Goal: Entertainment & Leisure: Consume media (video, audio)

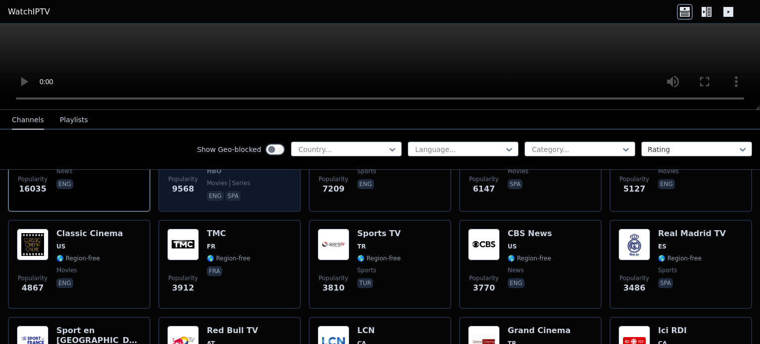
scroll to position [148, 0]
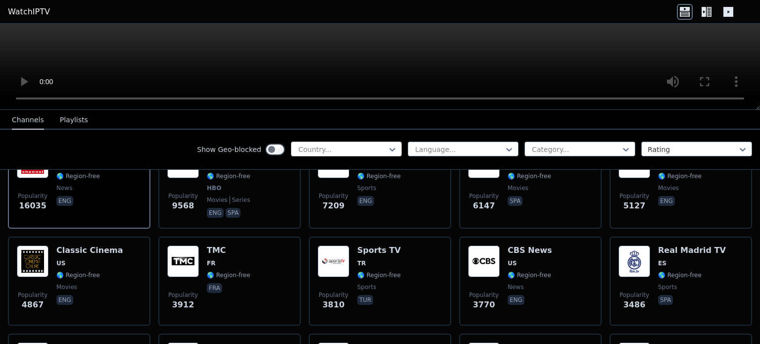
click at [320, 148] on div at bounding box center [342, 149] width 90 height 10
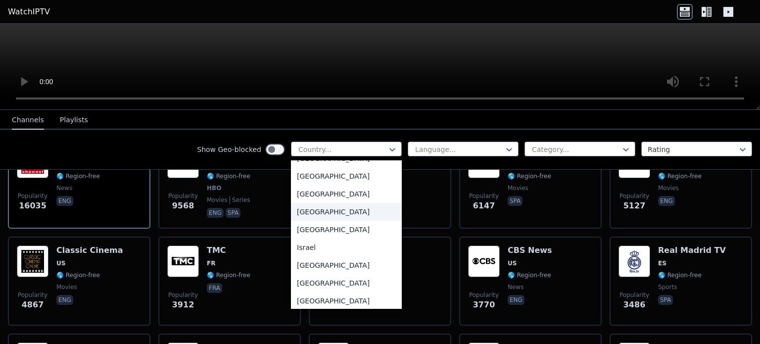
scroll to position [1484, 0]
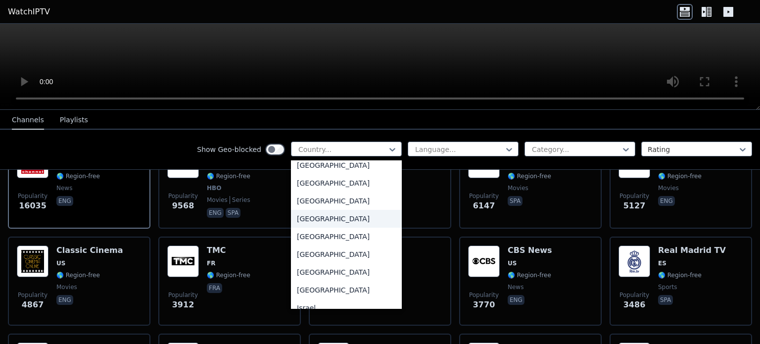
click at [309, 228] on div "[GEOGRAPHIC_DATA]" at bounding box center [346, 219] width 111 height 18
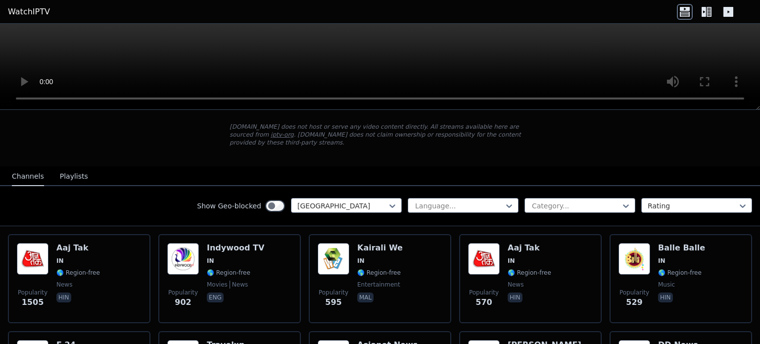
scroll to position [99, 0]
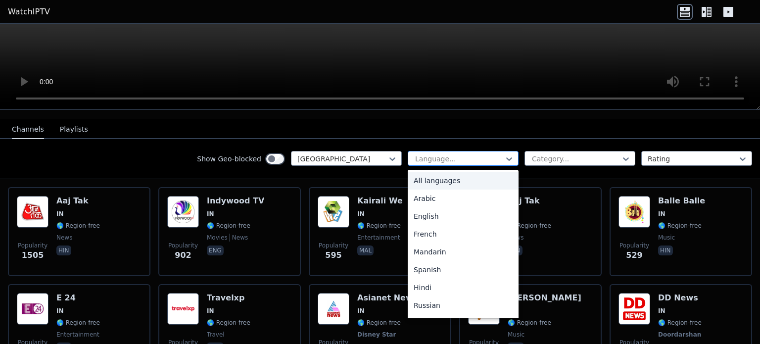
click at [447, 154] on div at bounding box center [459, 159] width 90 height 10
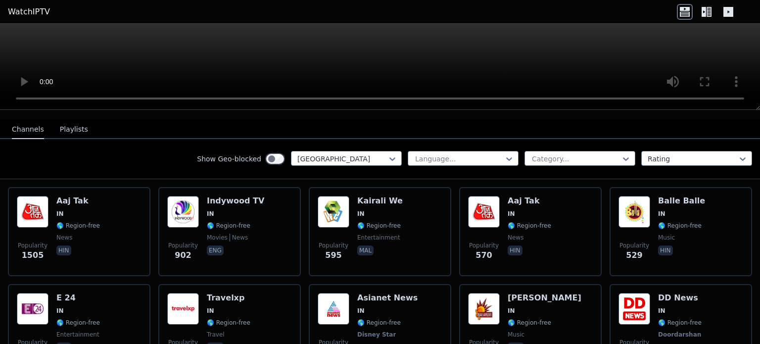
click at [535, 119] on nav "Channels Playlists" at bounding box center [380, 129] width 760 height 20
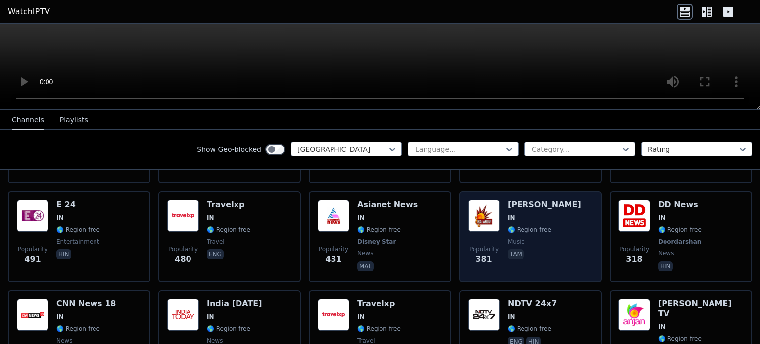
scroll to position [198, 0]
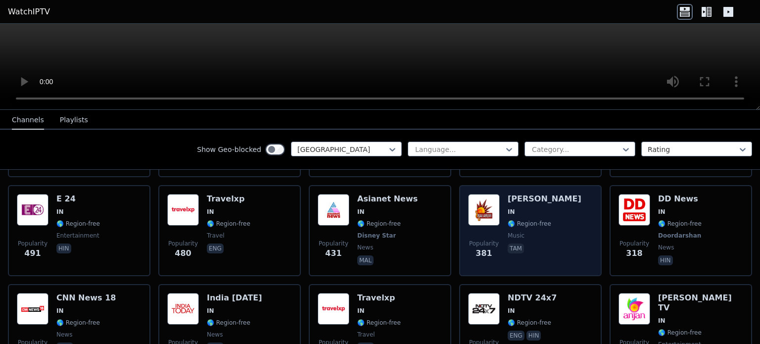
click at [526, 194] on h6 "[PERSON_NAME]" at bounding box center [545, 199] width 74 height 10
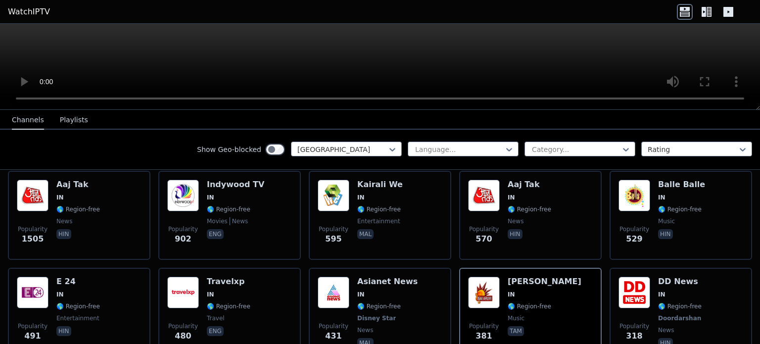
scroll to position [247, 0]
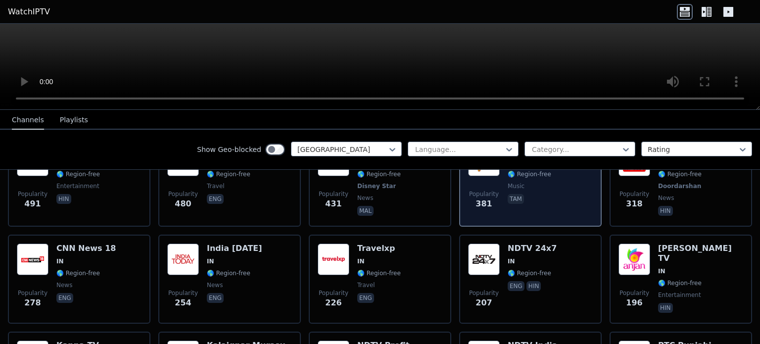
click at [523, 194] on span "tam" at bounding box center [545, 200] width 74 height 12
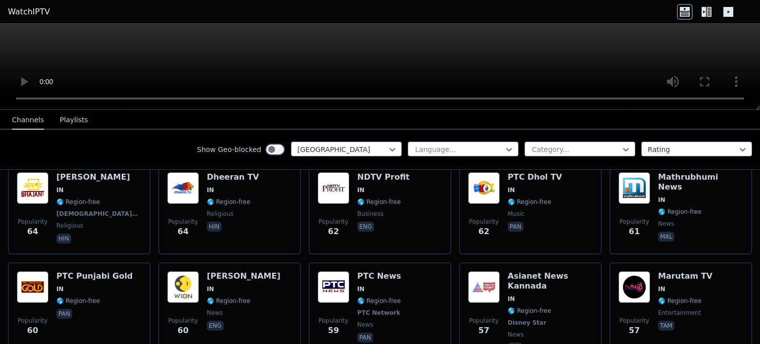
scroll to position [1138, 0]
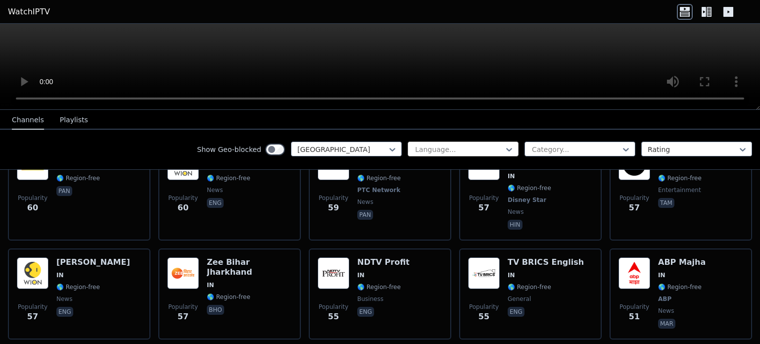
click at [447, 149] on div at bounding box center [459, 149] width 90 height 10
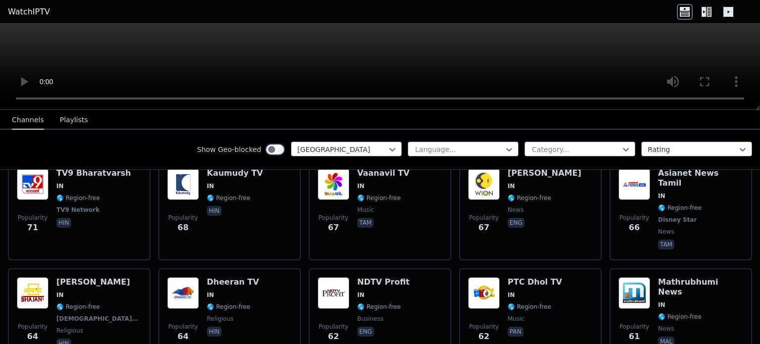
scroll to position [709, 0]
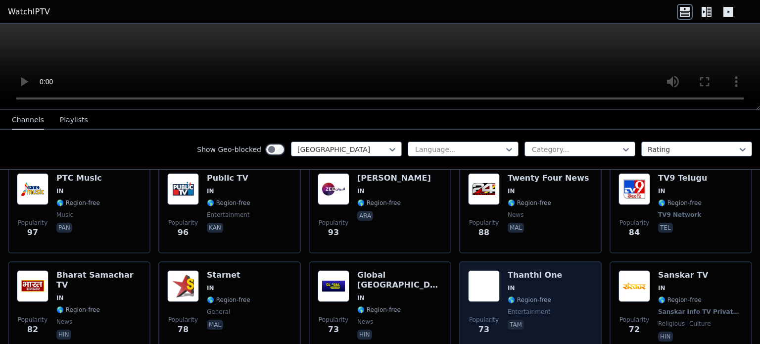
click at [521, 270] on h6 "Thanthi One" at bounding box center [535, 275] width 54 height 10
click at [552, 287] on div "Popularity 73 Thanthi One IN 🌎 Region-free entertainment tam" at bounding box center [530, 306] width 125 height 73
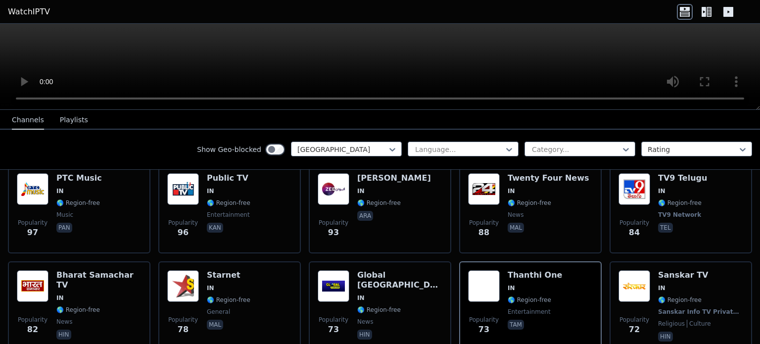
click at [73, 122] on button "Playlists" at bounding box center [74, 120] width 28 height 19
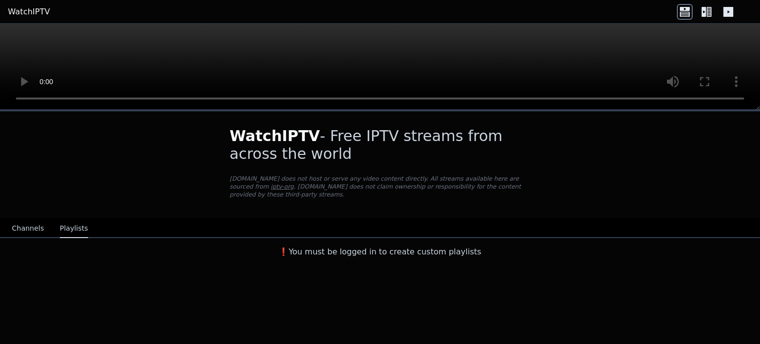
click at [28, 219] on button "Channels" at bounding box center [28, 228] width 32 height 19
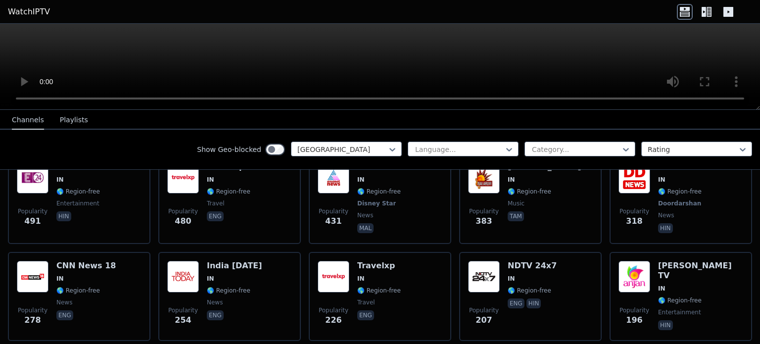
scroll to position [247, 0]
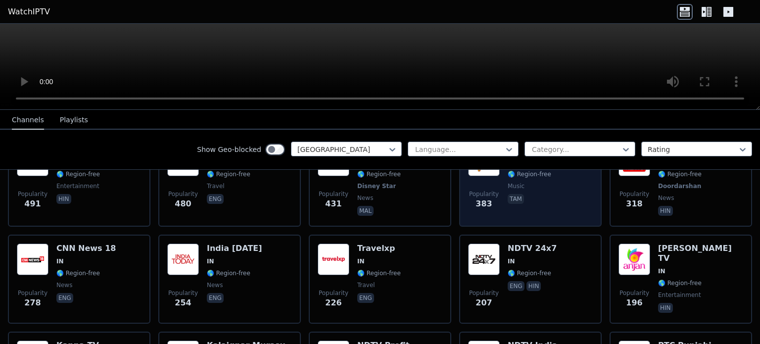
click at [508, 194] on p "tam" at bounding box center [516, 199] width 16 height 10
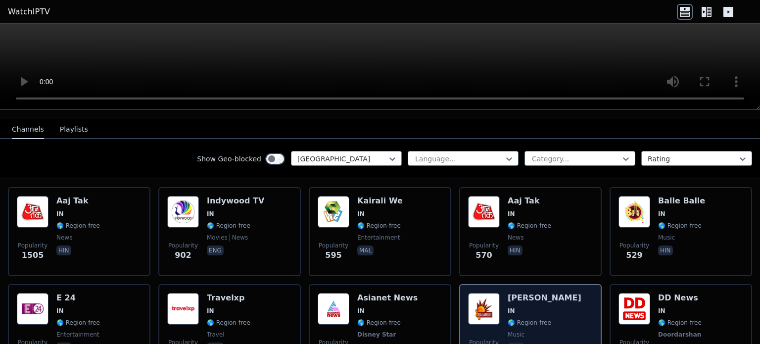
click at [524, 307] on span "IN" at bounding box center [545, 311] width 74 height 8
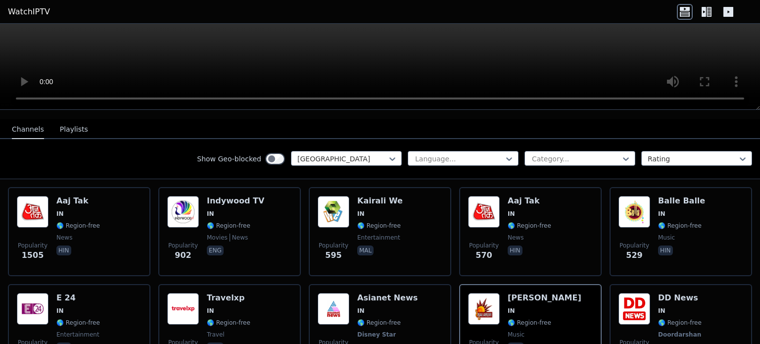
click at [256, 151] on div "Show Geo-blocked" at bounding box center [241, 159] width 88 height 16
click at [569, 154] on div at bounding box center [576, 159] width 90 height 10
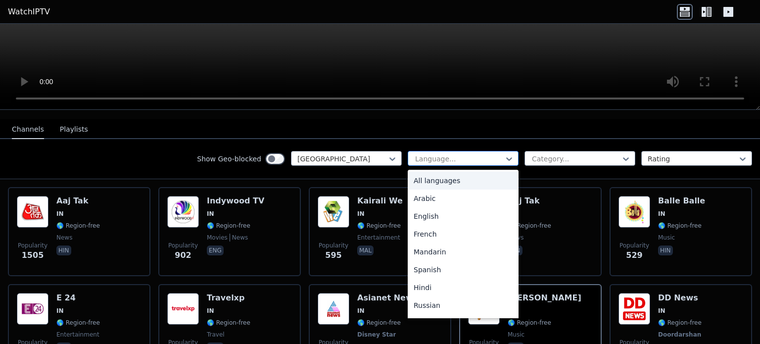
click at [456, 154] on div at bounding box center [459, 159] width 90 height 10
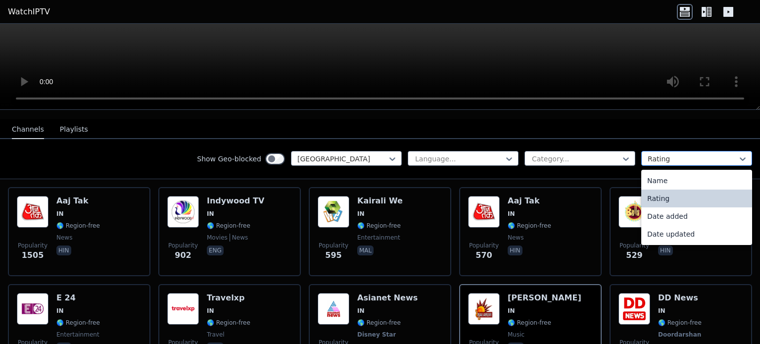
click at [667, 154] on div at bounding box center [693, 159] width 90 height 10
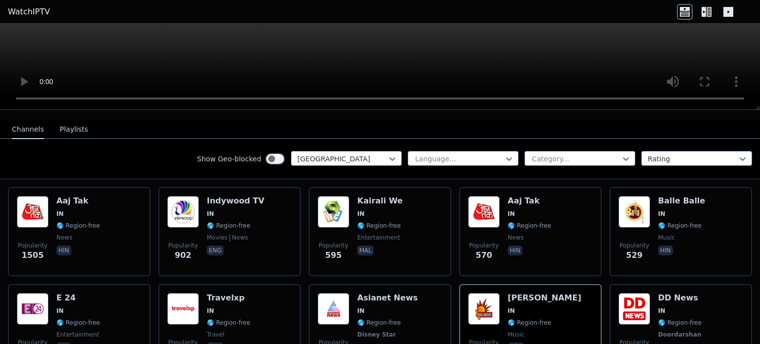
click at [667, 154] on div at bounding box center [693, 159] width 90 height 10
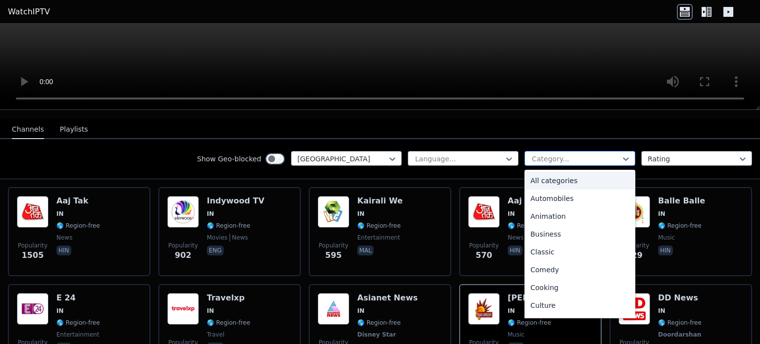
click at [588, 154] on div at bounding box center [576, 159] width 90 height 10
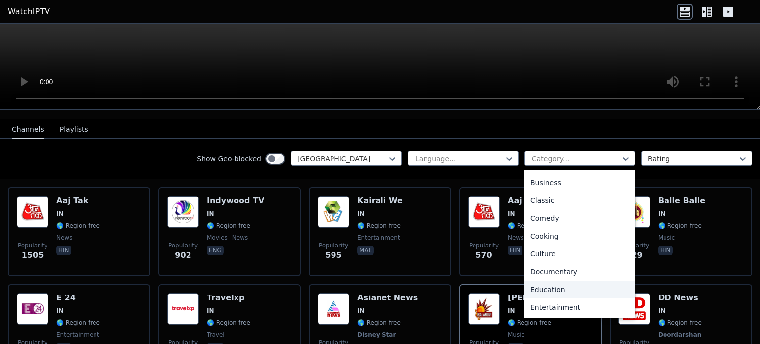
scroll to position [49, 0]
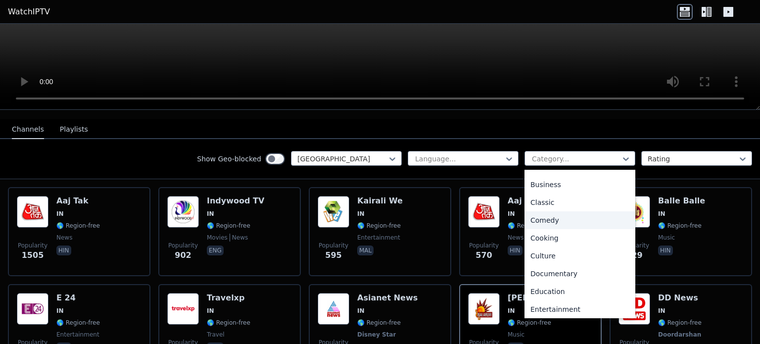
click at [551, 212] on div "Comedy" at bounding box center [579, 220] width 111 height 18
